Goal: Navigation & Orientation: Find specific page/section

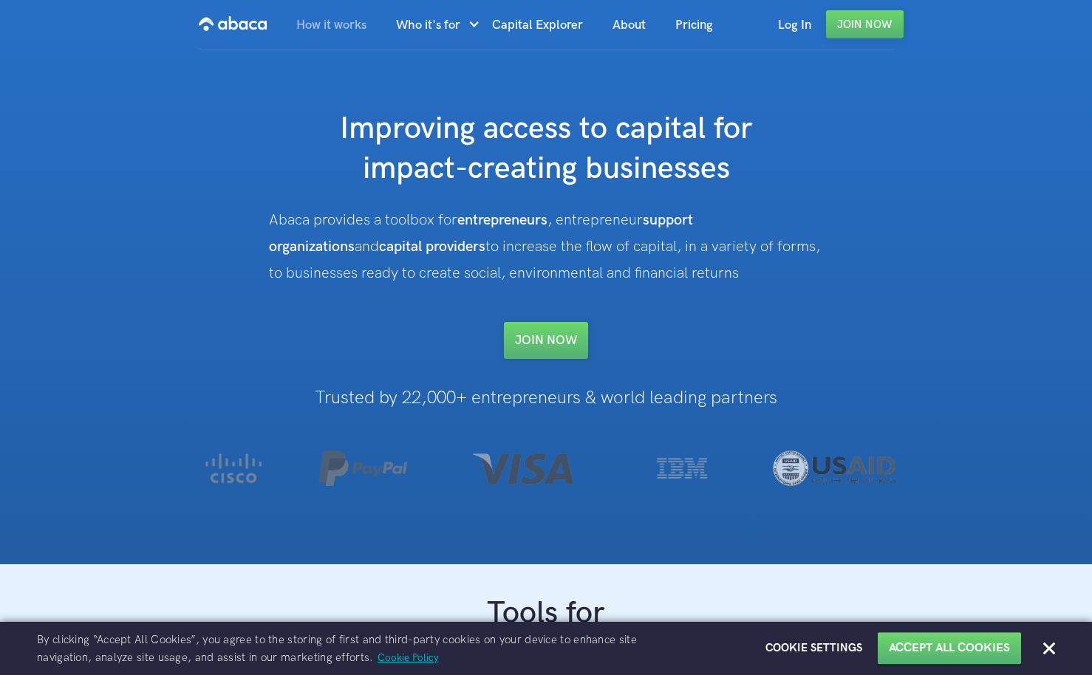
click at [340, 27] on link "How it works" at bounding box center [332, 25] width 100 height 50
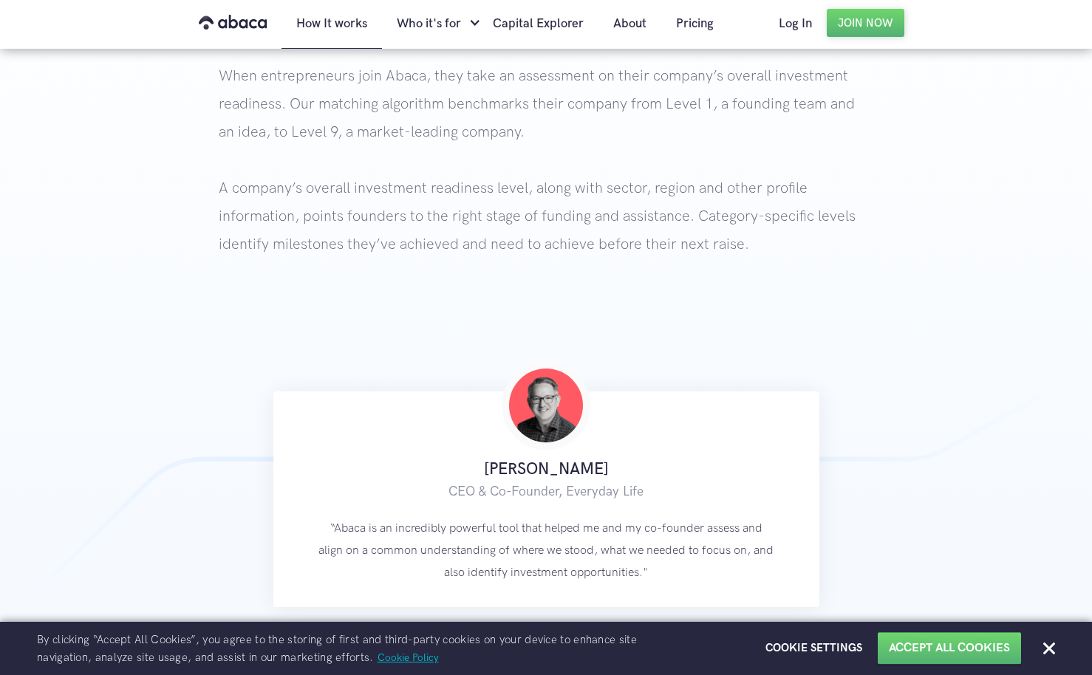
scroll to position [154, 0]
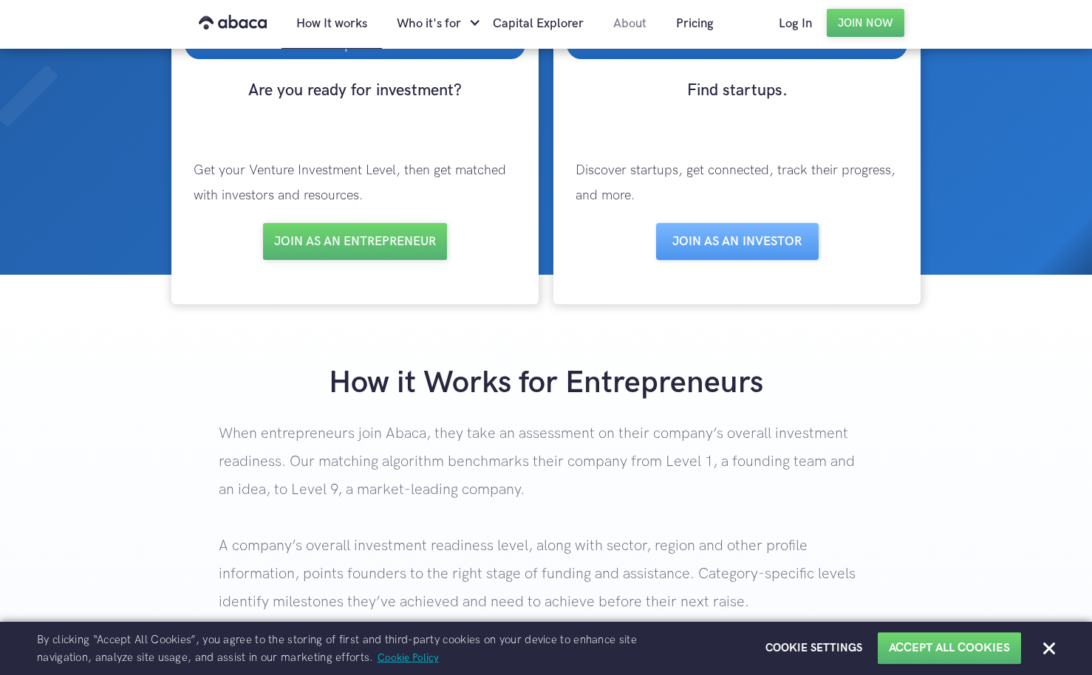
click at [632, 25] on link "About" at bounding box center [630, 24] width 63 height 50
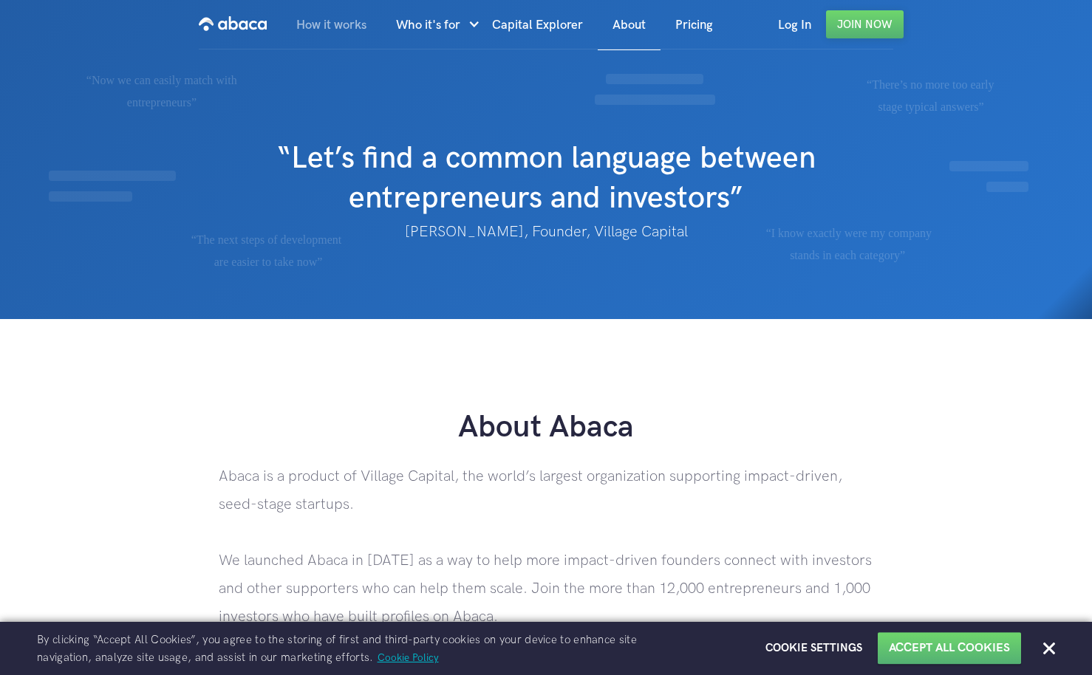
click at [316, 30] on link "How it works" at bounding box center [332, 25] width 100 height 50
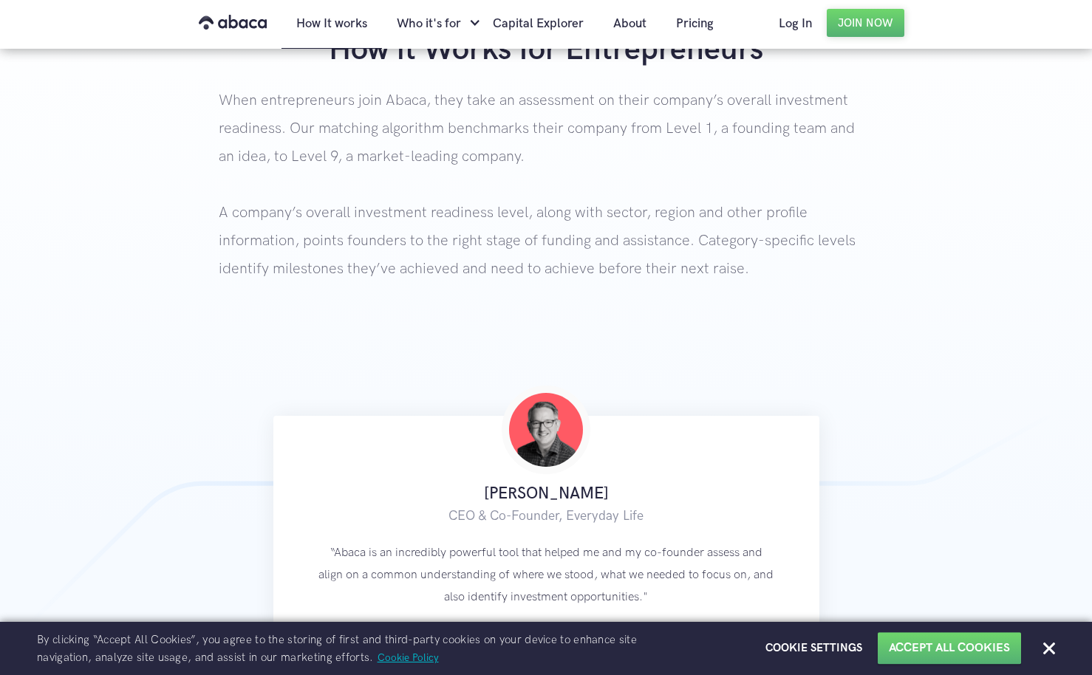
scroll to position [152, 0]
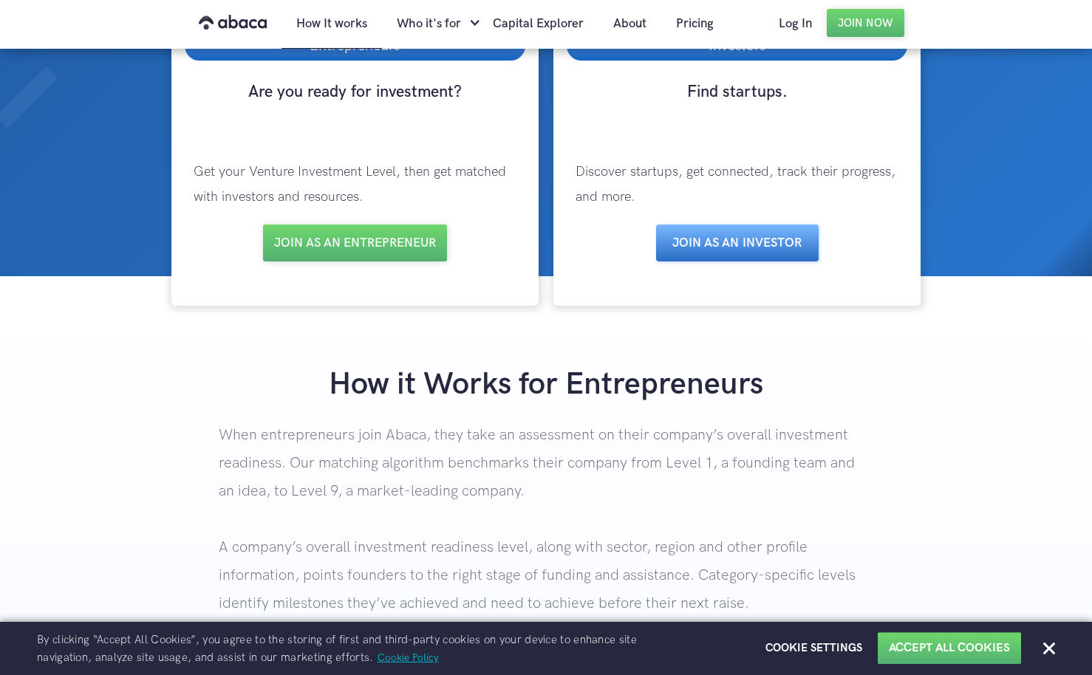
click at [784, 247] on link "Join as aN INVESTOR" at bounding box center [737, 243] width 163 height 37
